Goal: Task Accomplishment & Management: Manage account settings

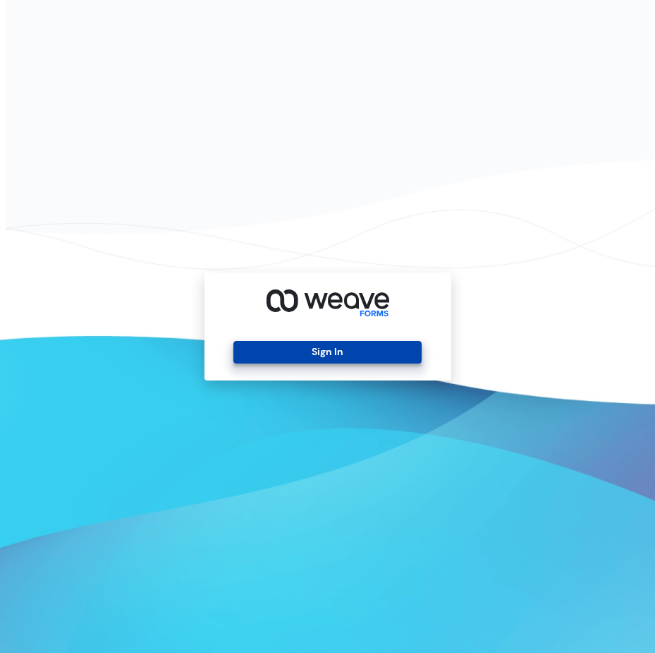
click at [279, 353] on button "Sign In" at bounding box center [328, 352] width 188 height 23
